Goal: Task Accomplishment & Management: Complete application form

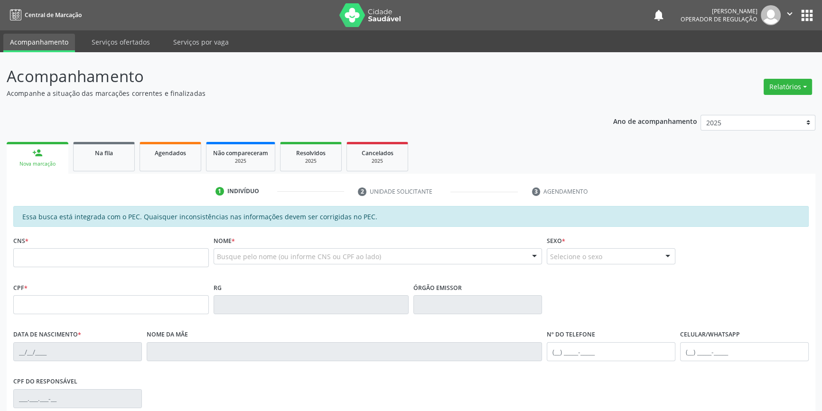
click at [120, 267] on fieldset "CNS *" at bounding box center [111, 253] width 196 height 40
click at [114, 264] on input "text" at bounding box center [111, 257] width 196 height 19
type input "705 2064 9820 9570"
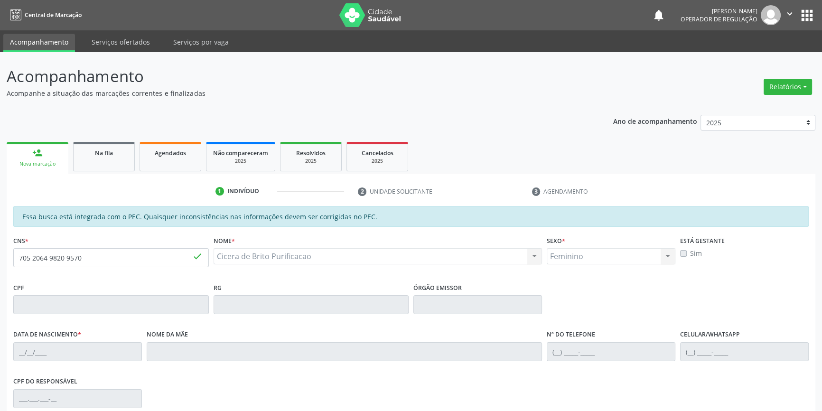
type input "25/09/1986"
type input "Joeilda Maria de Brito da Purificacao"
type input "(87) 98818-8163"
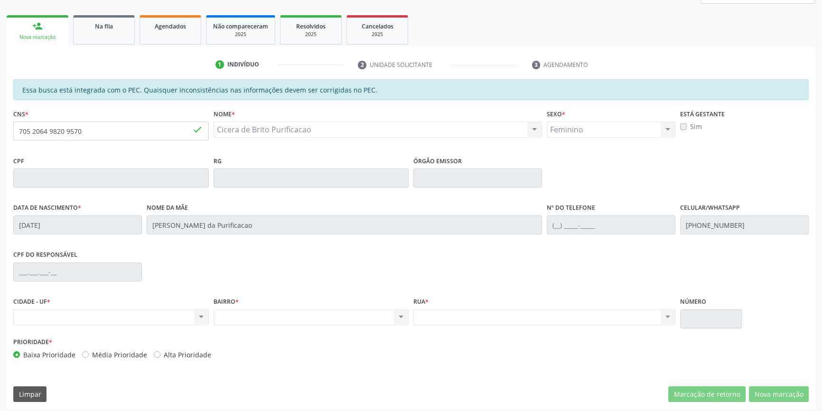
scroll to position [130, 0]
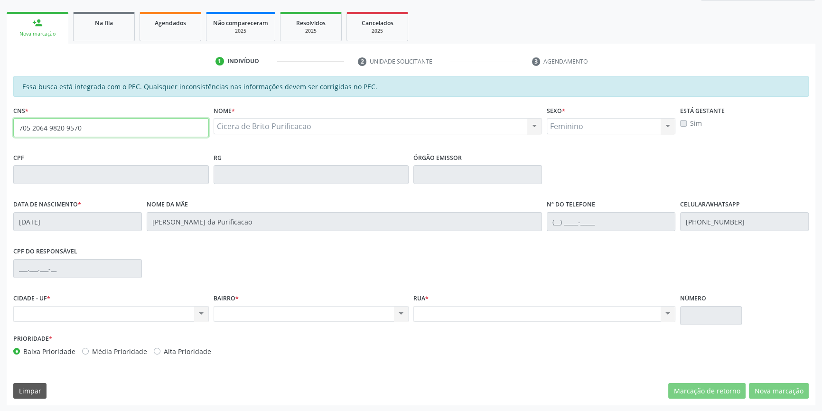
drag, startPoint x: 105, startPoint y: 136, endPoint x: 0, endPoint y: 124, distance: 105.6
click at [0, 126] on div "Acompanhamento Acompanhe a situação das marcações correntes e finalizadas Relat…" at bounding box center [411, 167] width 822 height 490
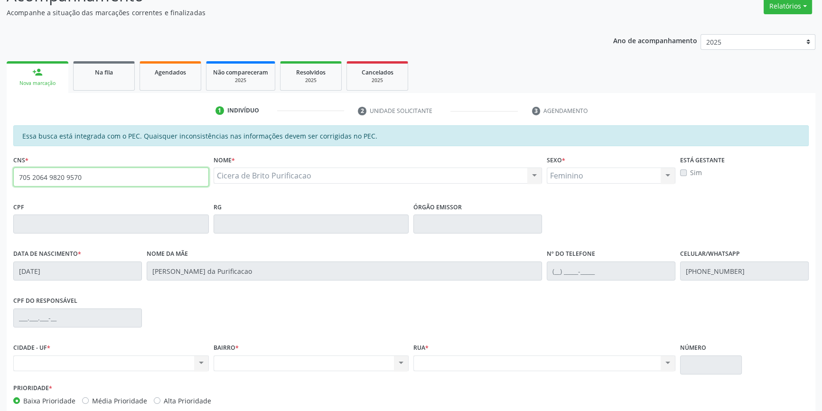
scroll to position [0, 0]
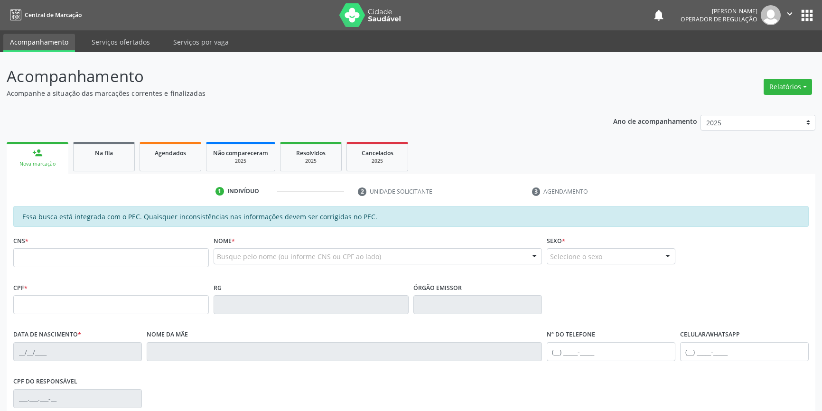
scroll to position [0, 0]
click at [87, 249] on input "text" at bounding box center [111, 257] width 196 height 19
paste input "7"
type input "705 2064 9820 9570"
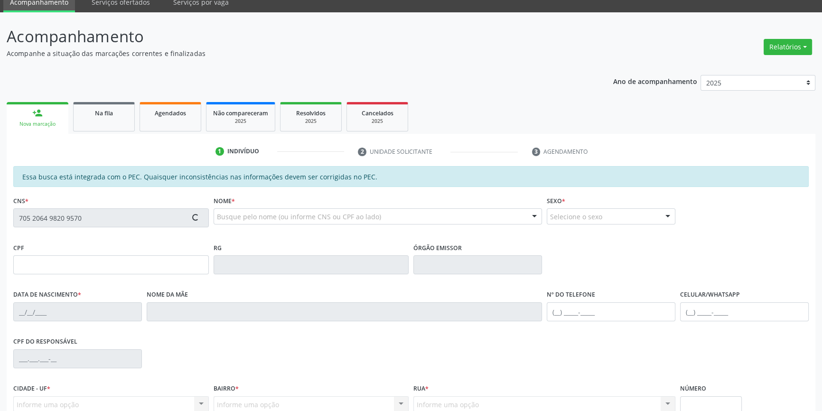
scroll to position [130, 0]
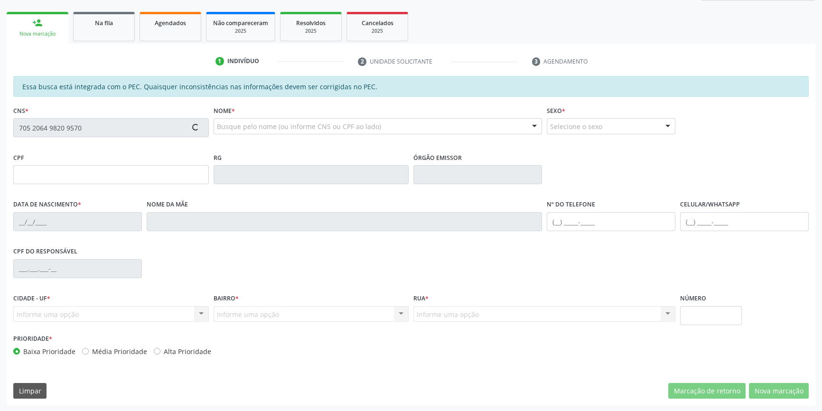
type input "[DATE]"
type input "Joeilda Maria de Brito da Purificacao"
type input "(87) 98818-8163"
type input "S/N"
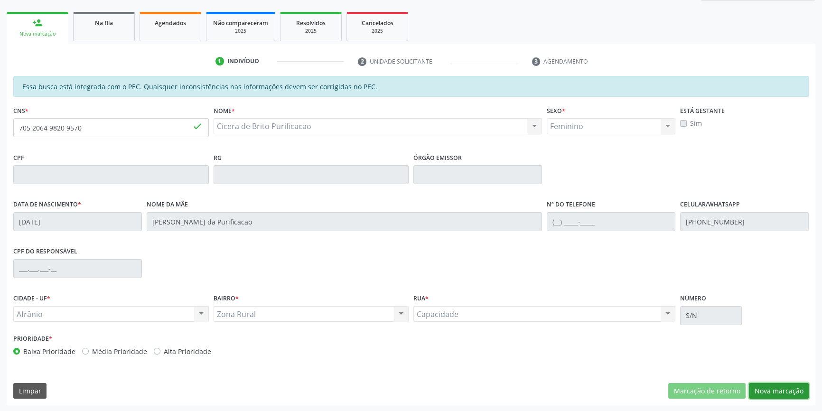
click at [774, 392] on button "Nova marcação" at bounding box center [779, 391] width 60 height 16
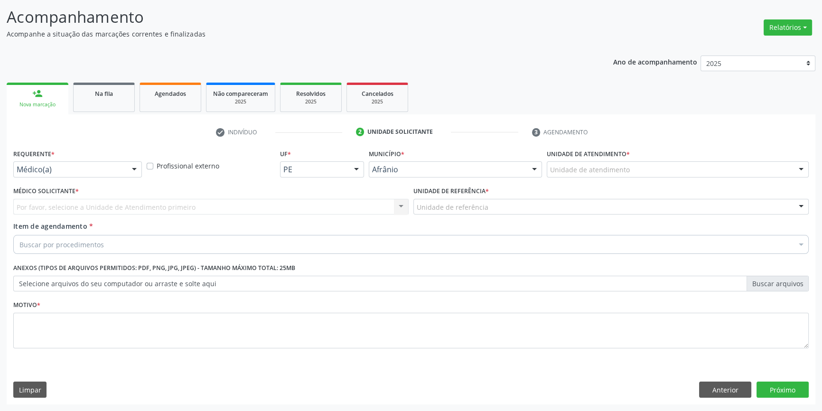
scroll to position [58, 0]
click at [766, 392] on button "Próximo" at bounding box center [782, 390] width 52 height 16
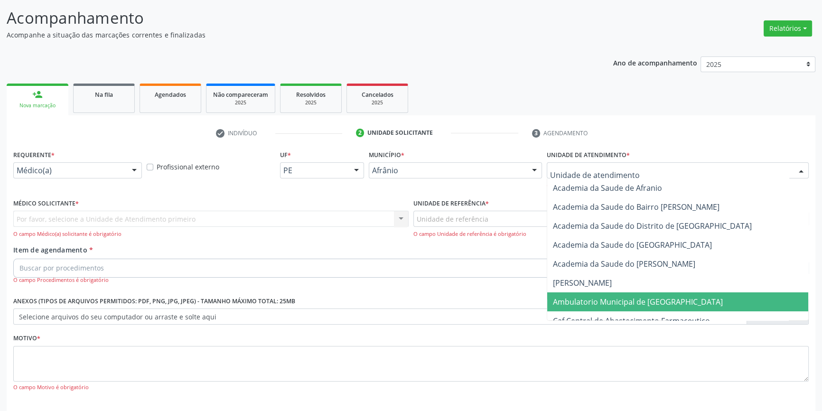
click at [623, 306] on span "Ambulatorio Municipal de [GEOGRAPHIC_DATA]" at bounding box center [638, 302] width 170 height 10
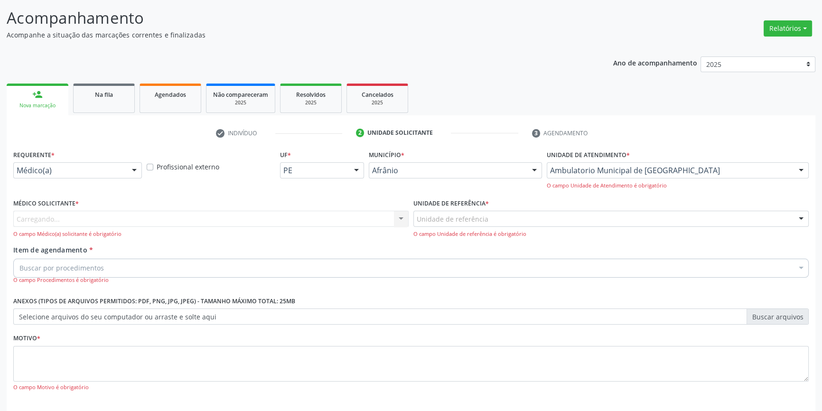
click at [499, 215] on div "Unidade de referência" at bounding box center [610, 219] width 395 height 16
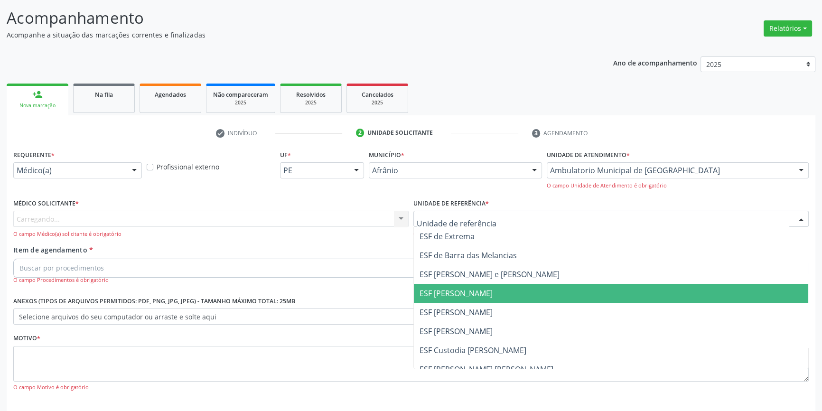
drag, startPoint x: 471, startPoint y: 298, endPoint x: 465, endPoint y: 304, distance: 7.7
click at [469, 299] on span "ESF [PERSON_NAME]" at bounding box center [611, 293] width 394 height 19
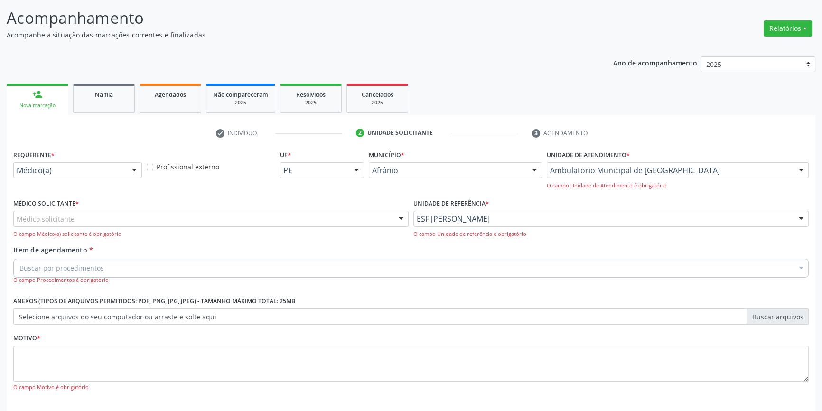
drag, startPoint x: 335, startPoint y: 205, endPoint x: 292, endPoint y: 216, distance: 44.2
click at [328, 207] on div "Médico Solicitante * Médico solicitante Alysson Rodrigo Ferreira Cavalcanti Bru…" at bounding box center [210, 217] width 395 height 42
click at [275, 218] on div "Médico solicitante" at bounding box center [210, 219] width 395 height 16
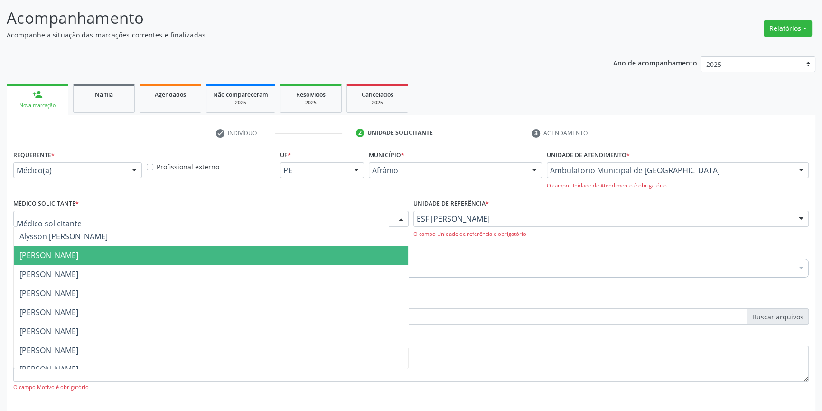
click at [78, 254] on span "Bruno Saraiva Bezerra Medrado" at bounding box center [48, 255] width 59 height 10
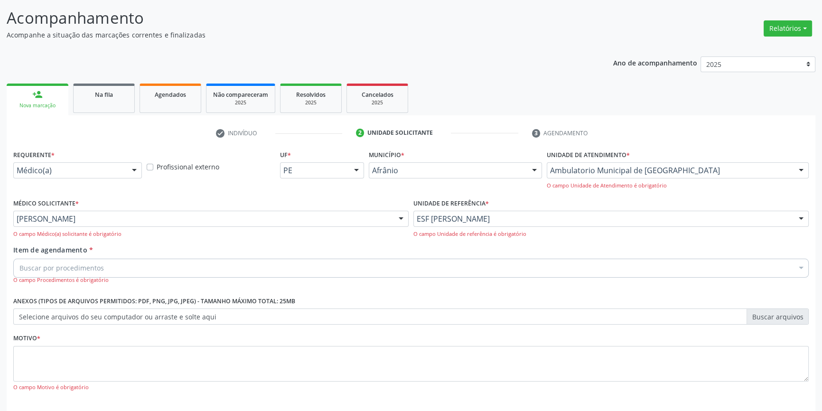
click at [76, 260] on div "Buscar por procedimentos" at bounding box center [410, 268] width 795 height 19
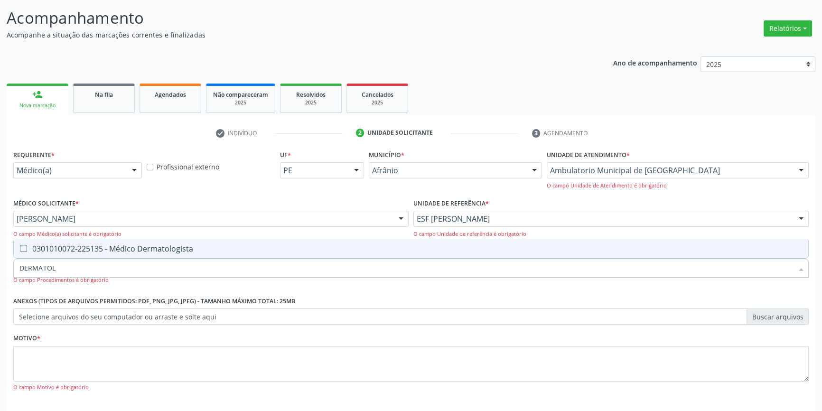
type input "DERMATOLO"
click at [113, 245] on div "0301010072-225135 - Médico Dermatologista" at bounding box center [410, 249] width 783 height 8
checkbox Dermatologista "true"
click at [93, 339] on div "Motivo * O campo Motivo é obrigatório" at bounding box center [410, 361] width 795 height 60
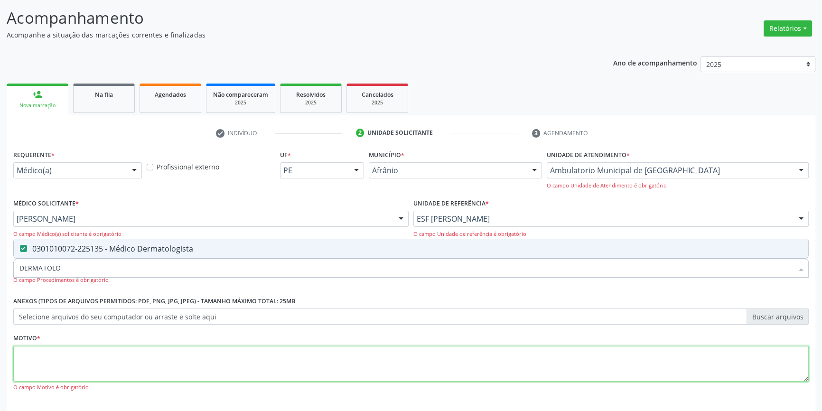
click at [88, 351] on textarea at bounding box center [410, 364] width 795 height 36
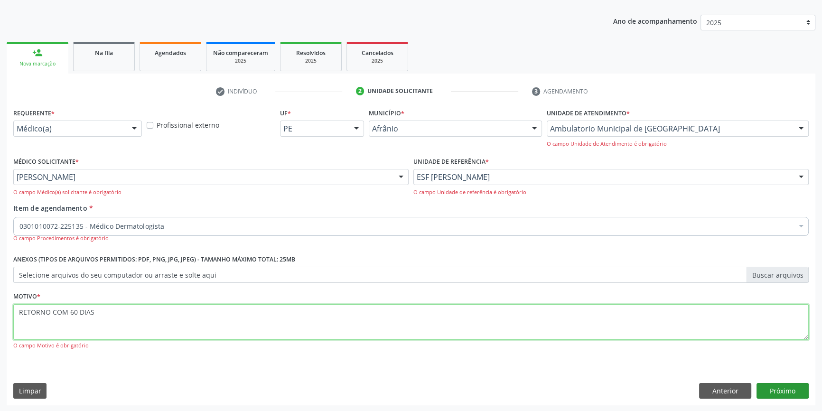
type textarea "RETORNO COM 60 DIAS"
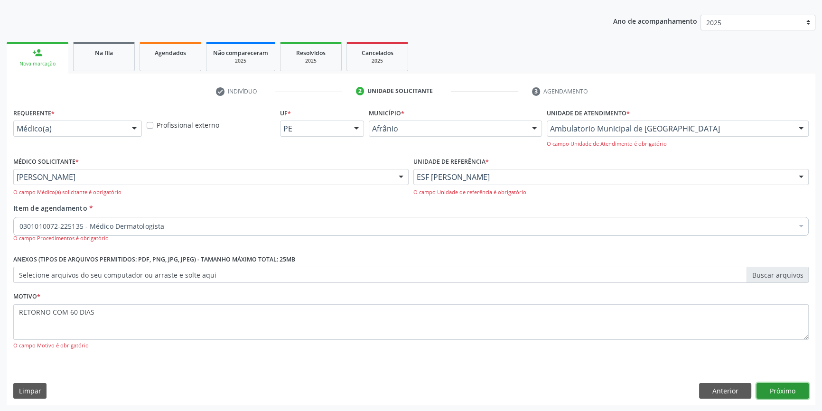
click at [789, 389] on button "Próximo" at bounding box center [782, 391] width 52 height 16
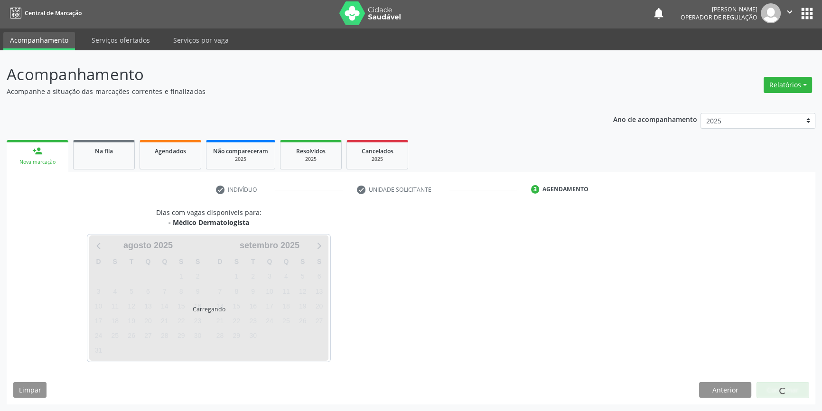
scroll to position [1, 0]
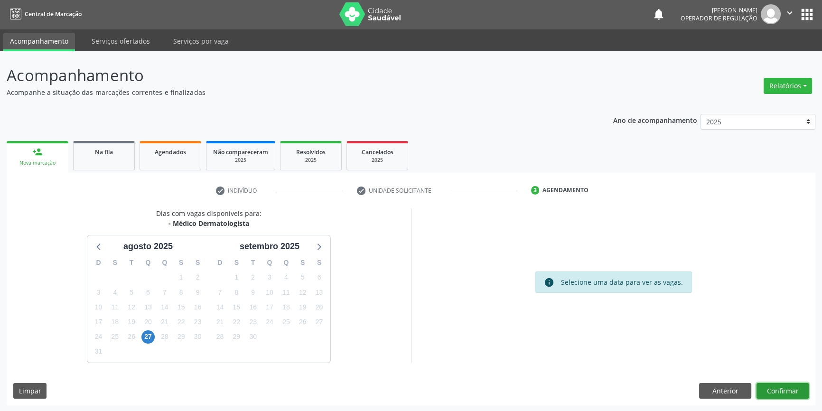
click at [771, 389] on button "Confirmar" at bounding box center [782, 391] width 52 height 16
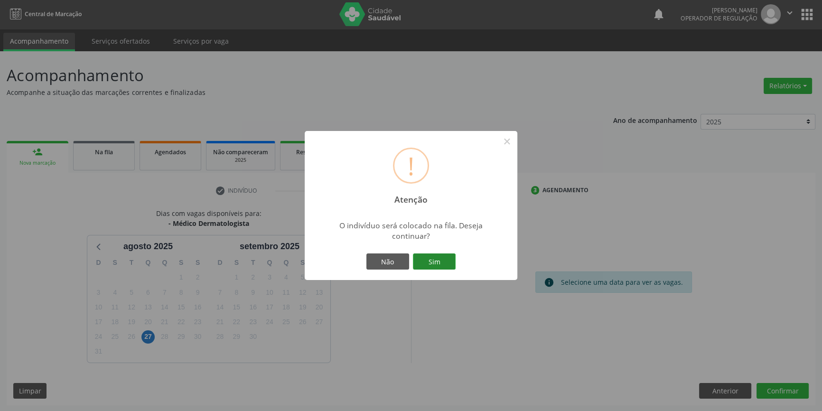
click at [444, 266] on button "Sim" at bounding box center [434, 261] width 43 height 16
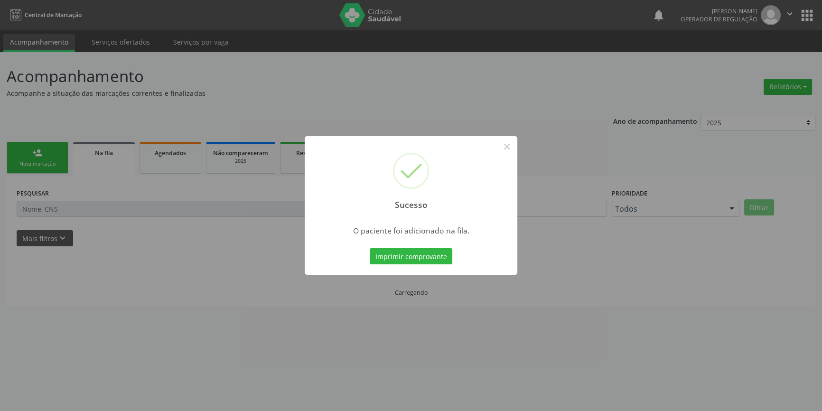
scroll to position [0, 0]
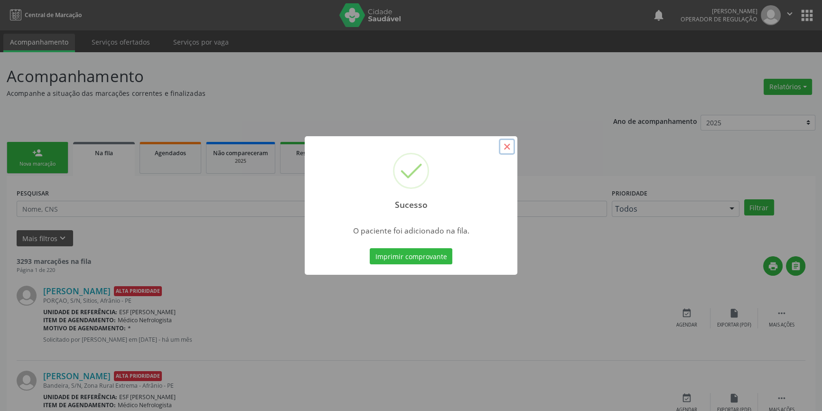
click at [507, 147] on button "×" at bounding box center [507, 147] width 16 height 16
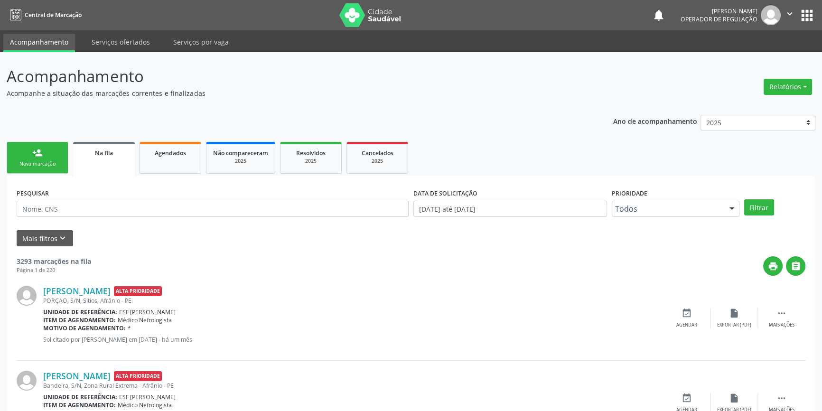
click at [45, 156] on link "person_add Nova marcação" at bounding box center [38, 158] width 62 height 32
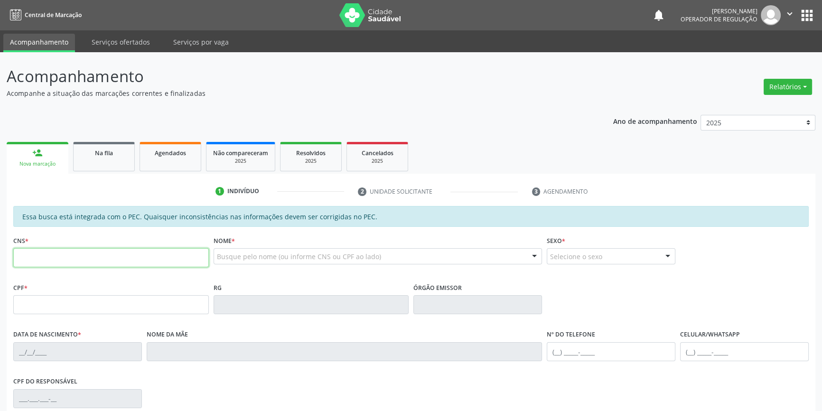
click at [80, 261] on input "text" at bounding box center [111, 257] width 196 height 19
type input "700 5097 3083 9255"
type input "076.609.204-64"
type input "[DATE]"
type input "[PERSON_NAME]"
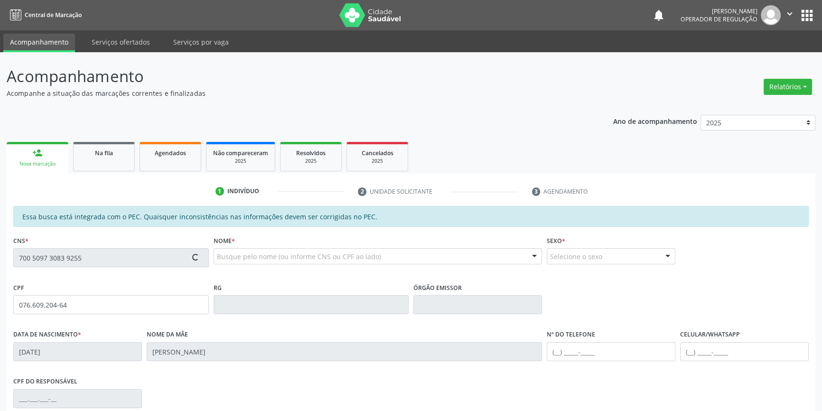
type input "[PHONE_NUMBER]"
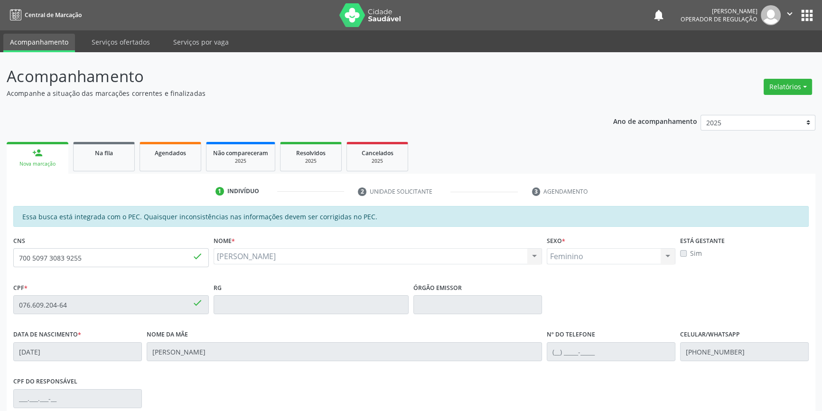
scroll to position [129, 0]
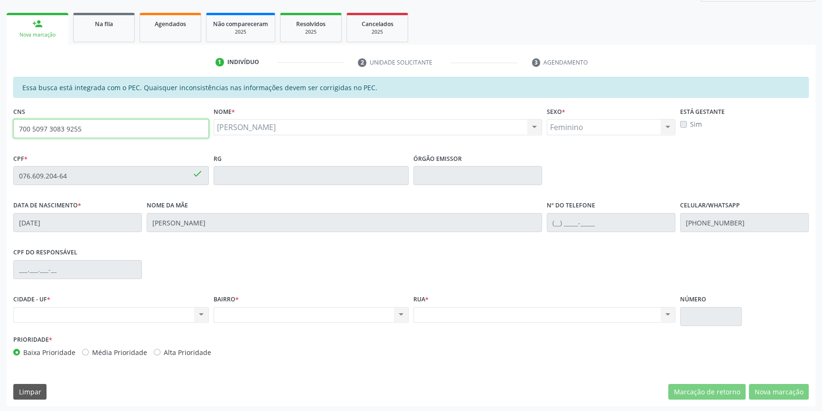
drag, startPoint x: 121, startPoint y: 132, endPoint x: 4, endPoint y: 107, distance: 119.4
click at [0, 126] on div "Acompanhamento Acompanhe a situação das marcações correntes e finalizadas Relat…" at bounding box center [411, 168] width 822 height 490
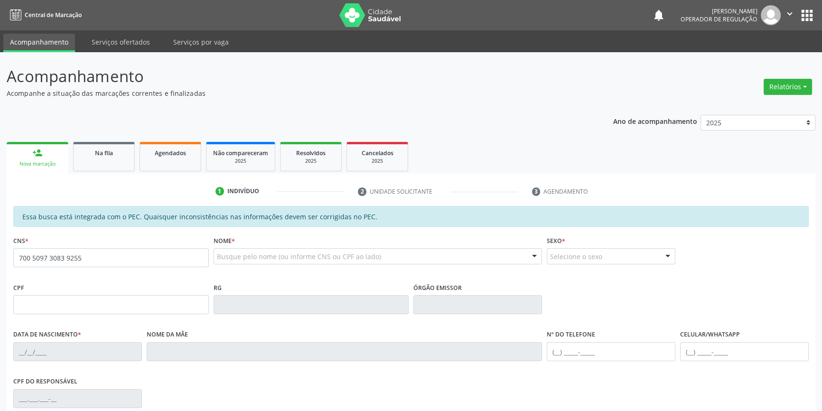
type input "700 5097 3083 9255"
type input "076.609.204-64"
type input "[DATE]"
type input "[PERSON_NAME]"
type input "[PHONE_NUMBER]"
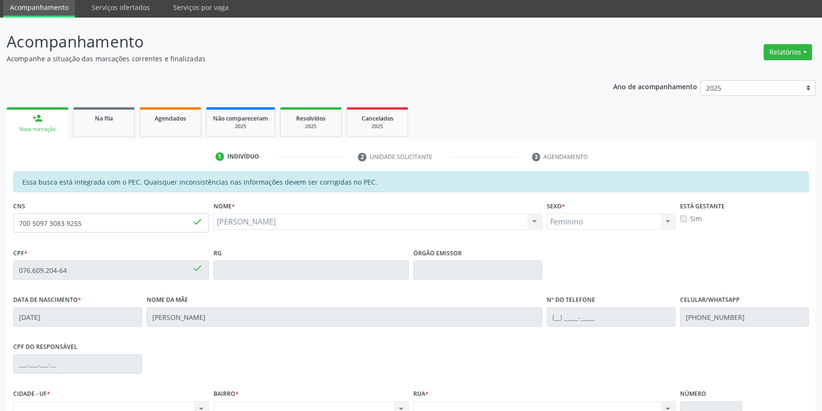
scroll to position [130, 0]
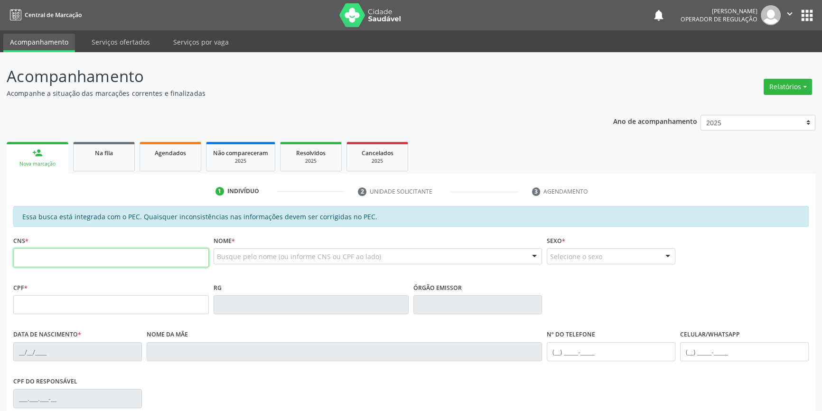
paste input "700 5097 3083 9255"
type input "700 5097 3083 9255"
type input "076.609.204-64"
type input "[DATE]"
type input "[PERSON_NAME]"
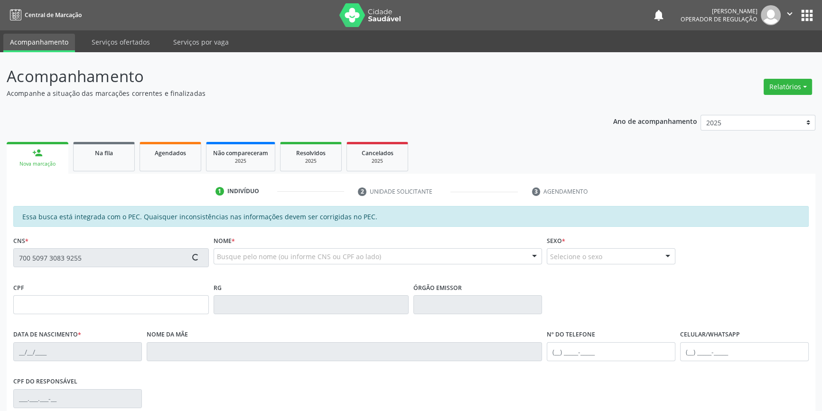
type input "[PHONE_NUMBER]"
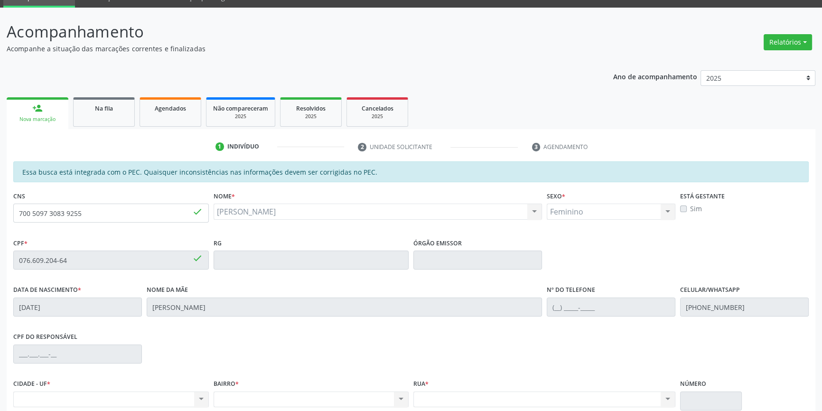
scroll to position [130, 0]
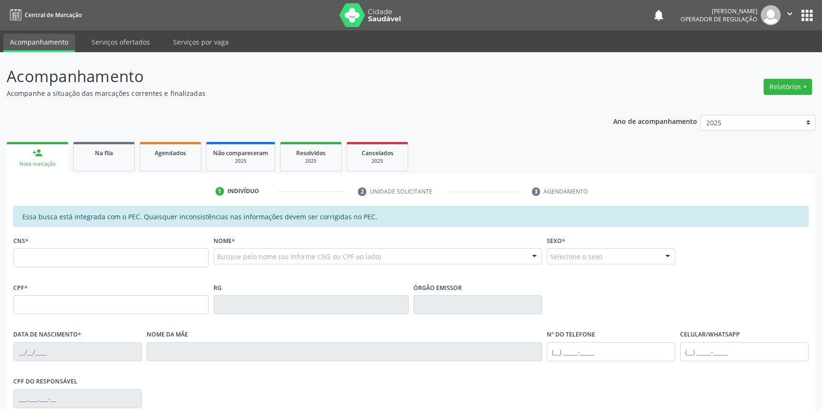
scroll to position [129, 0]
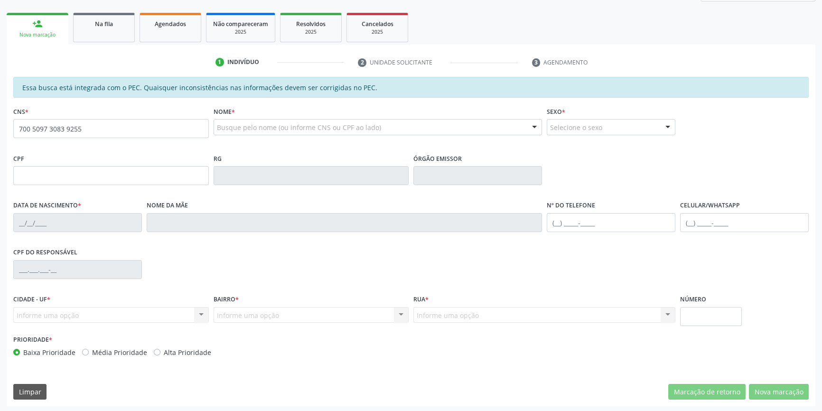
type input "700 5097 3083 9255"
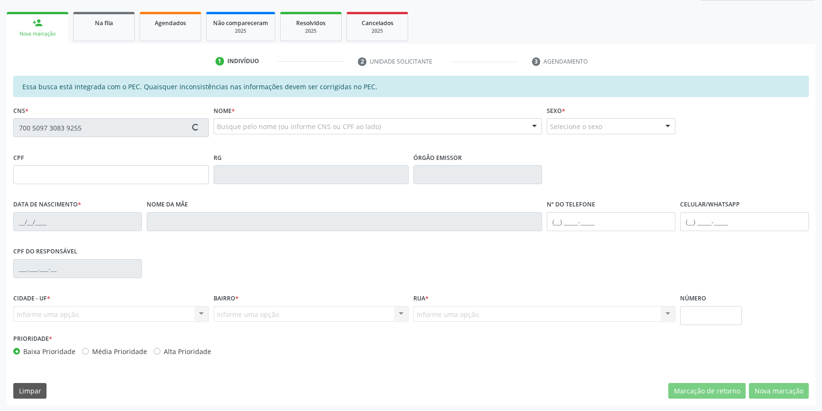
type input "076.609.204-64"
type input "[DATE]"
type input "[PERSON_NAME]"
type input "[PHONE_NUMBER]"
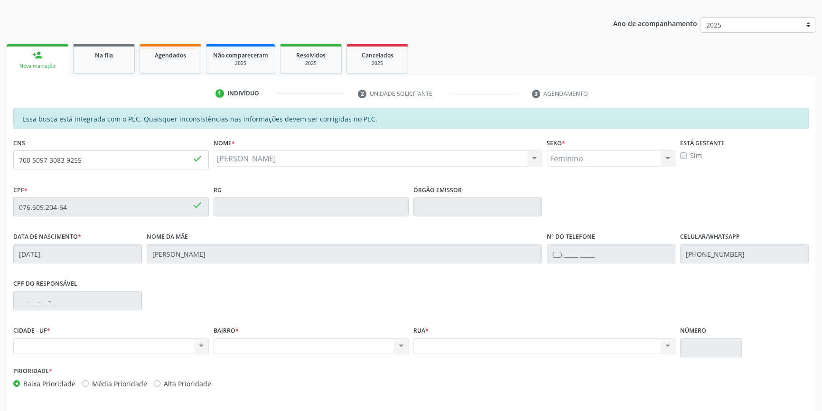
scroll to position [0, 0]
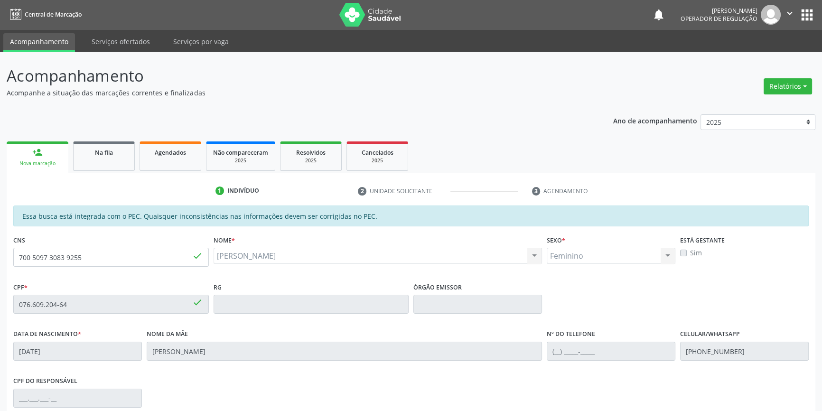
click at [384, 11] on img at bounding box center [370, 15] width 62 height 24
